Goal: Task Accomplishment & Management: Complete application form

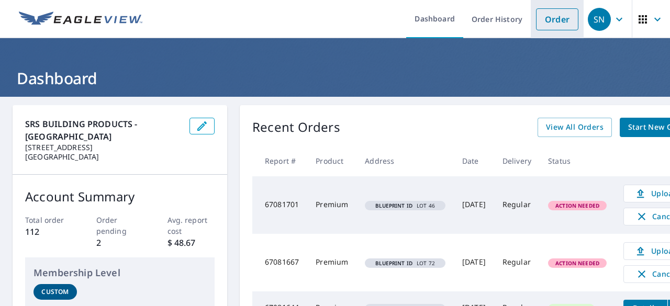
click at [558, 23] on link "Order" at bounding box center [557, 19] width 42 height 22
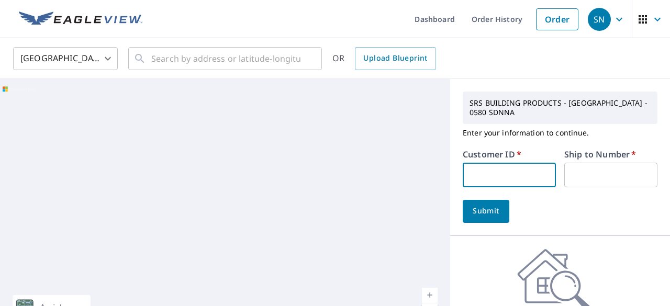
click at [498, 177] on input "text" at bounding box center [509, 175] width 93 height 25
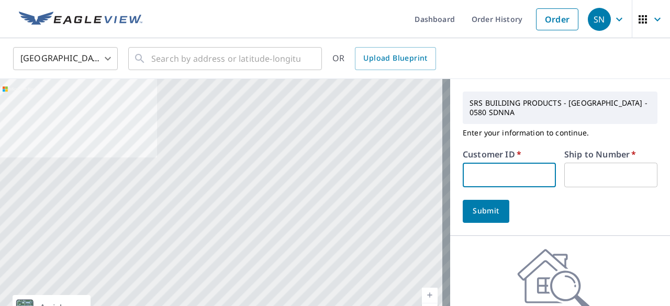
type input "S051356"
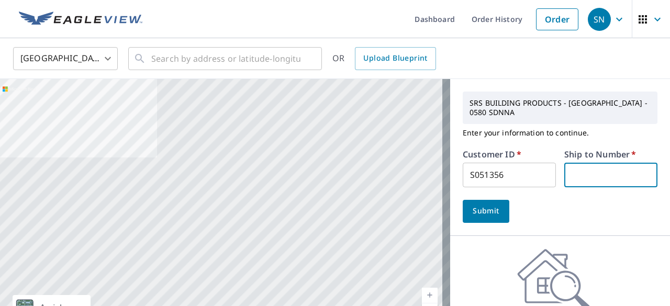
click at [570, 174] on input "text" at bounding box center [610, 175] width 93 height 25
type input "1"
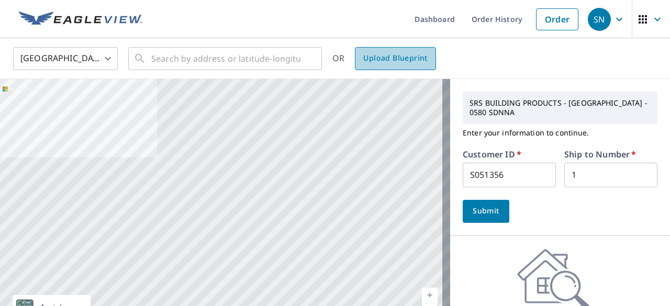
click at [414, 58] on span "Upload Blueprint" at bounding box center [395, 58] width 64 height 13
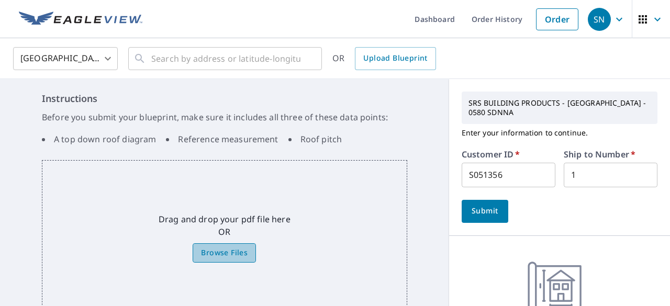
click at [216, 254] on span "Browse Files" at bounding box center [224, 253] width 47 height 13
click at [0, 0] on input "Browse Files" at bounding box center [0, 0] width 0 height 0
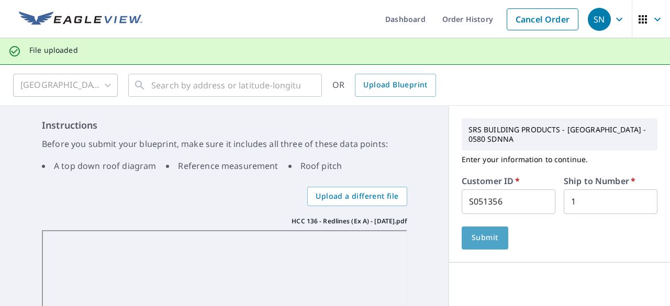
click at [487, 237] on span "Submit" at bounding box center [485, 237] width 30 height 13
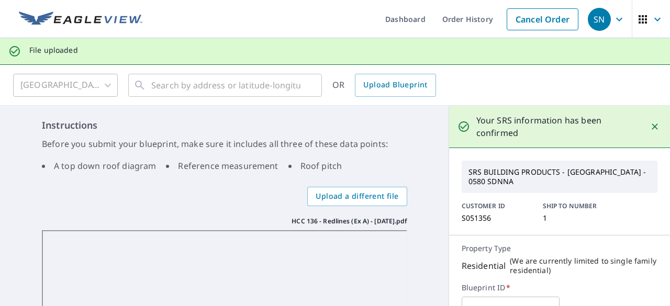
click at [487, 237] on div "Property Type Residential ( We are currently limited to single family residenti…" at bounding box center [559, 282] width 221 height 93
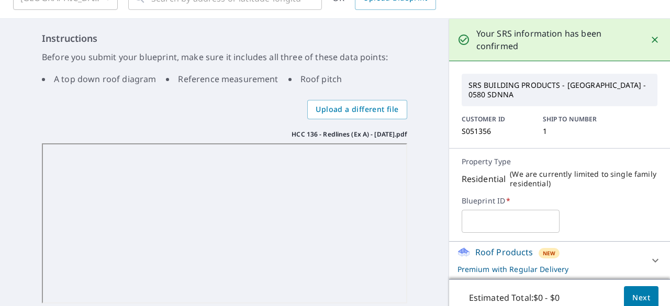
scroll to position [121, 0]
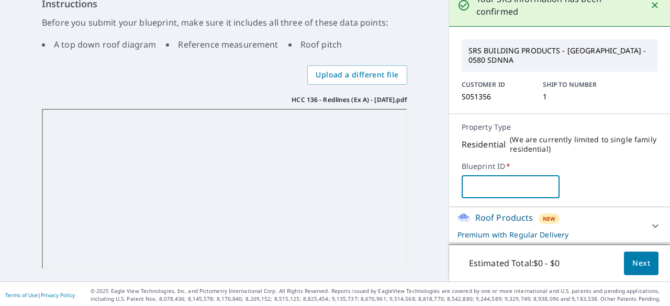
click at [495, 186] on input "text" at bounding box center [511, 186] width 98 height 29
type input "hcc 136"
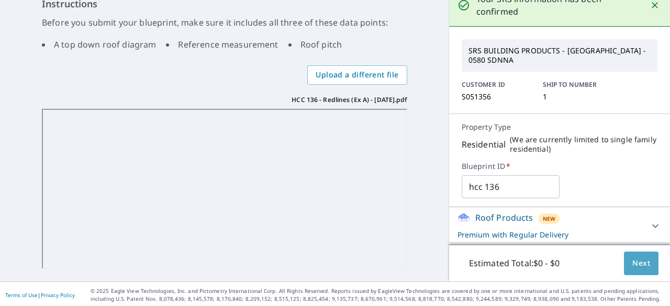
click at [643, 261] on button "Next" at bounding box center [641, 264] width 35 height 24
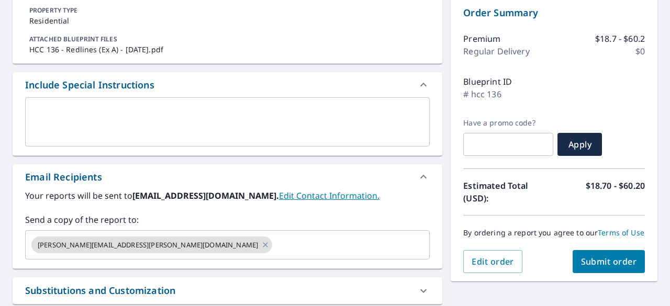
scroll to position [103, 0]
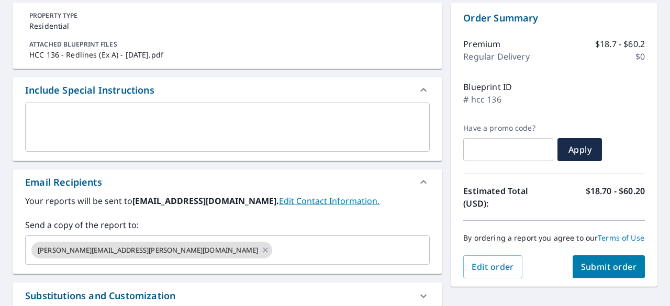
click at [612, 273] on span "Submit order" at bounding box center [609, 267] width 56 height 12
checkbox input "true"
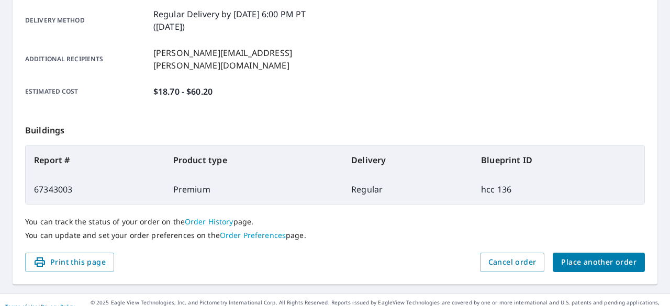
scroll to position [178, 0]
click at [624, 256] on span "Place another order" at bounding box center [598, 262] width 75 height 13
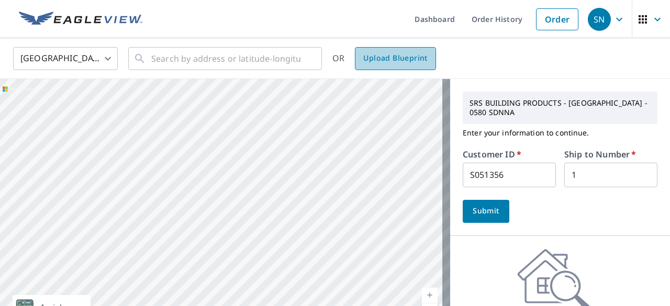
click at [397, 63] on span "Upload Blueprint" at bounding box center [395, 58] width 64 height 13
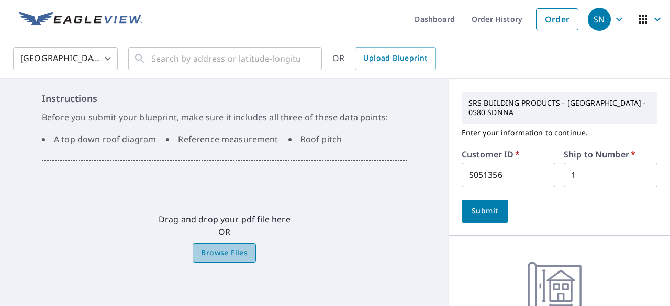
click at [220, 250] on span "Browse Files" at bounding box center [224, 253] width 47 height 13
click at [0, 0] on input "Browse Files" at bounding box center [0, 0] width 0 height 0
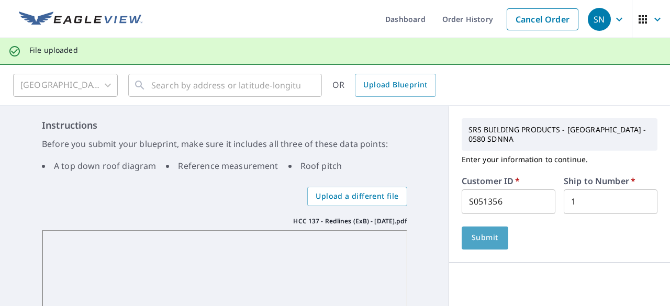
click at [470, 235] on span "Submit" at bounding box center [485, 237] width 30 height 13
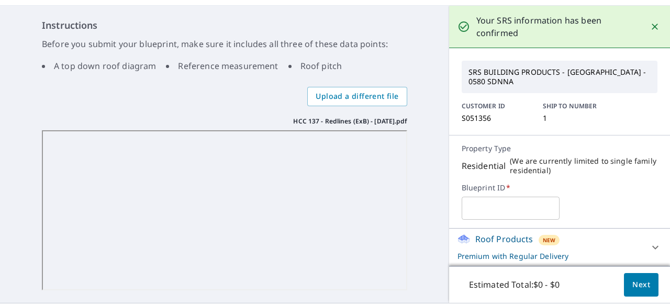
scroll to position [121, 0]
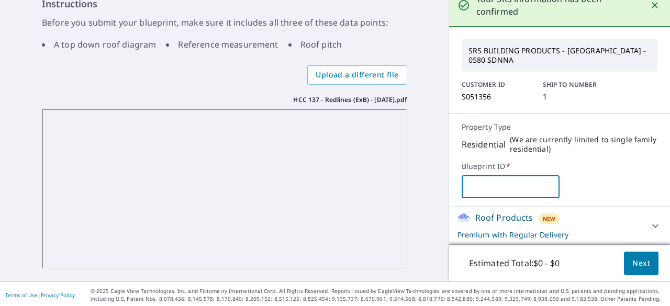
click at [477, 182] on input "text" at bounding box center [511, 186] width 98 height 29
type input "hcc 137"
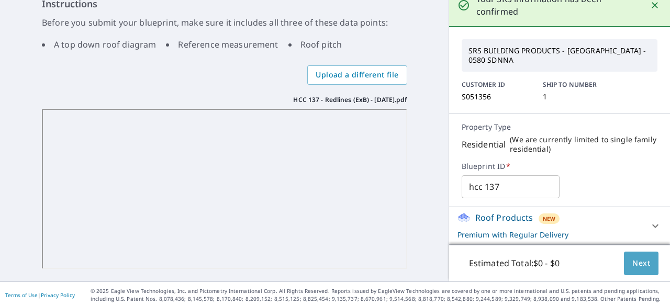
click at [632, 261] on span "Next" at bounding box center [641, 263] width 18 height 13
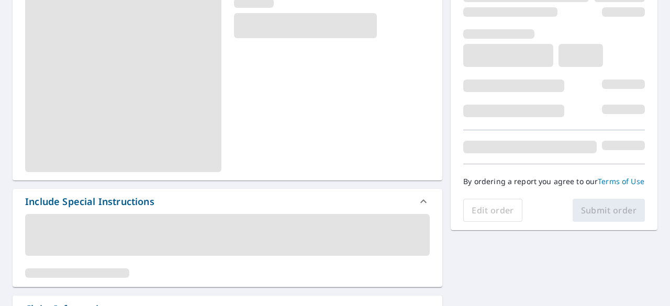
scroll to position [149, 0]
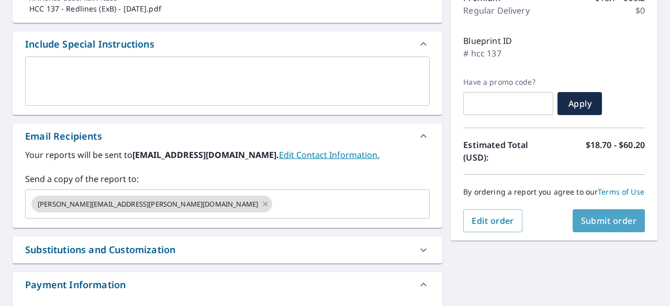
click at [598, 227] on span "Submit order" at bounding box center [609, 221] width 56 height 12
checkbox input "true"
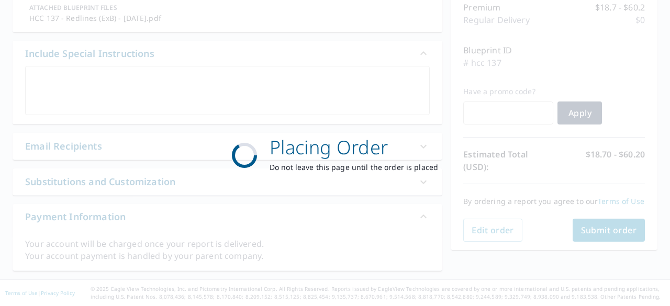
scroll to position [138, 0]
